Goal: Information Seeking & Learning: Learn about a topic

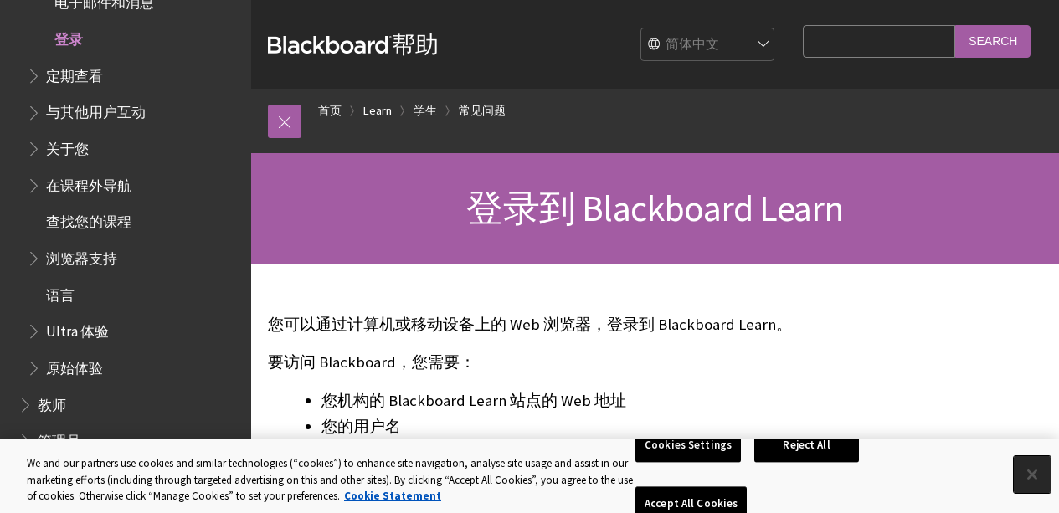
click at [1035, 468] on button "Close" at bounding box center [1031, 474] width 37 height 37
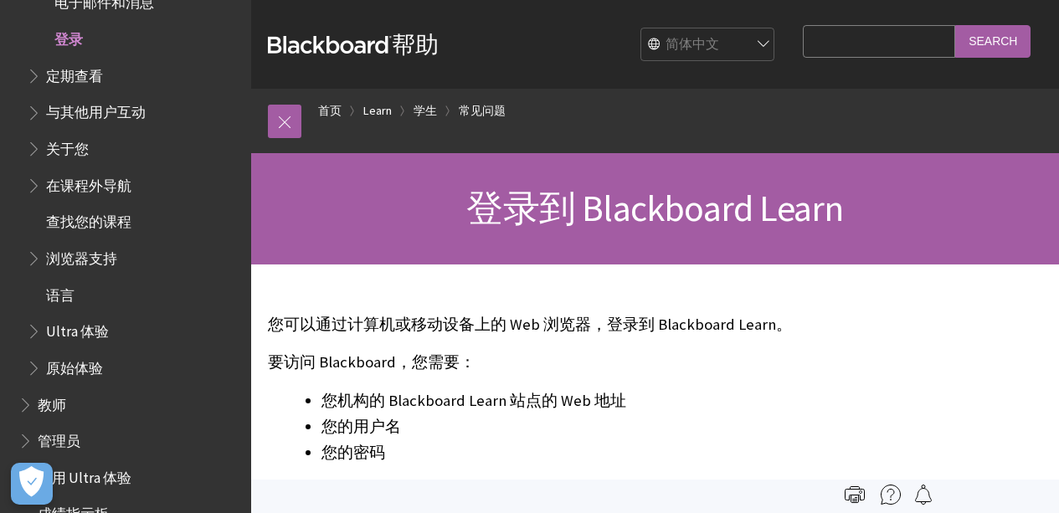
click at [70, 46] on span "登录" at bounding box center [68, 36] width 28 height 23
click at [882, 44] on input "Search Query" at bounding box center [879, 41] width 152 height 33
type input "Chinese [GEOGRAPHIC_DATA]"
click at [1005, 51] on input "Search" at bounding box center [992, 41] width 75 height 33
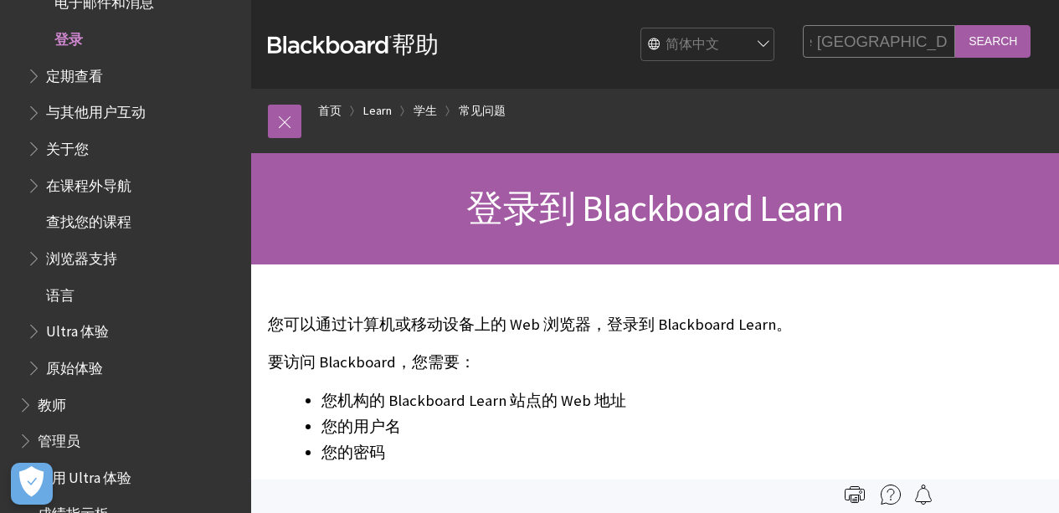
scroll to position [0, 0]
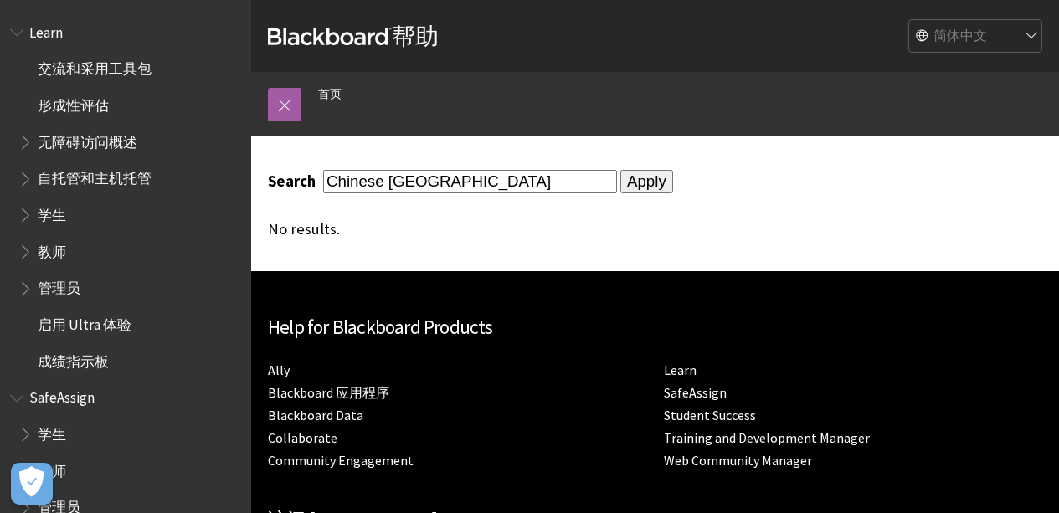
click at [575, 187] on input "Chinese university of hongkong" at bounding box center [470, 181] width 294 height 23
click at [520, 182] on input "Chinese university of hongkong" at bounding box center [470, 181] width 294 height 23
type input "[GEOGRAPHIC_DATA]"
click at [659, 182] on input "Apply" at bounding box center [646, 181] width 53 height 23
click at [40, 29] on span "Learn" at bounding box center [47, 29] width 37 height 23
